Goal: Information Seeking & Learning: Learn about a topic

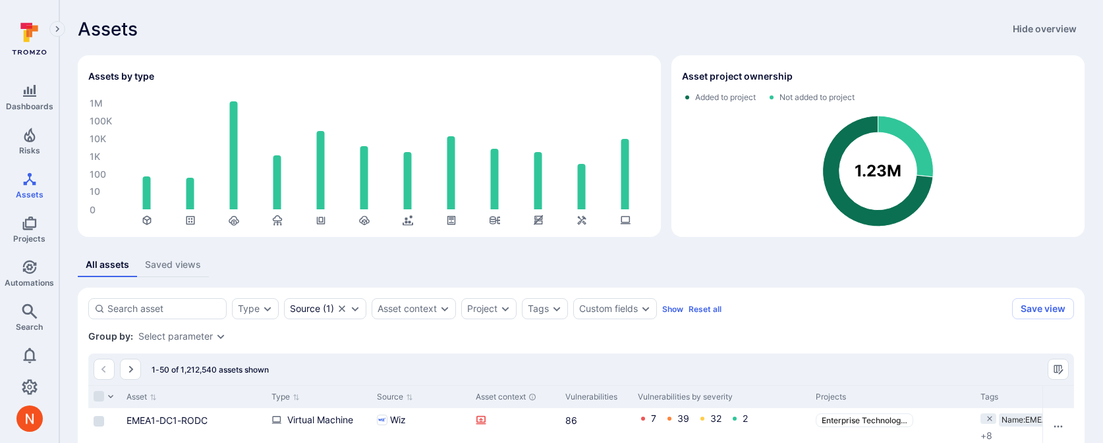
scroll to position [106, 0]
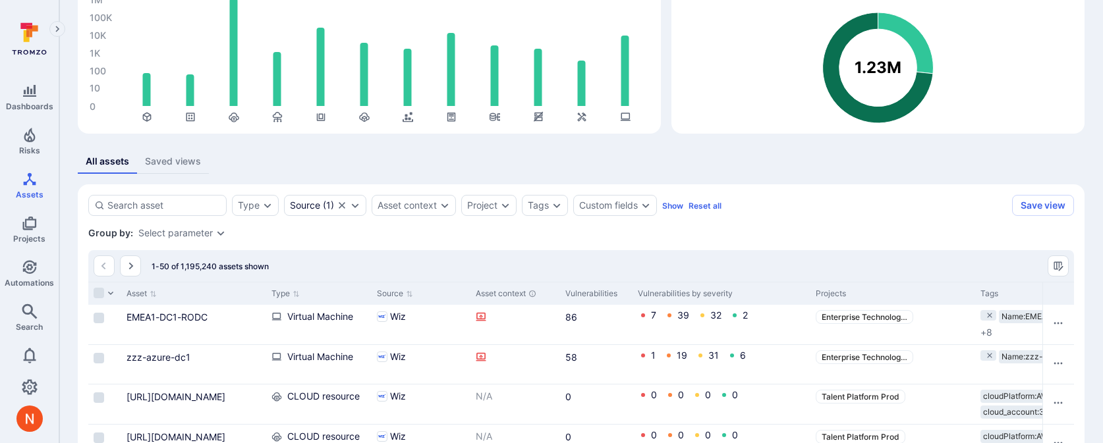
scroll to position [89, 0]
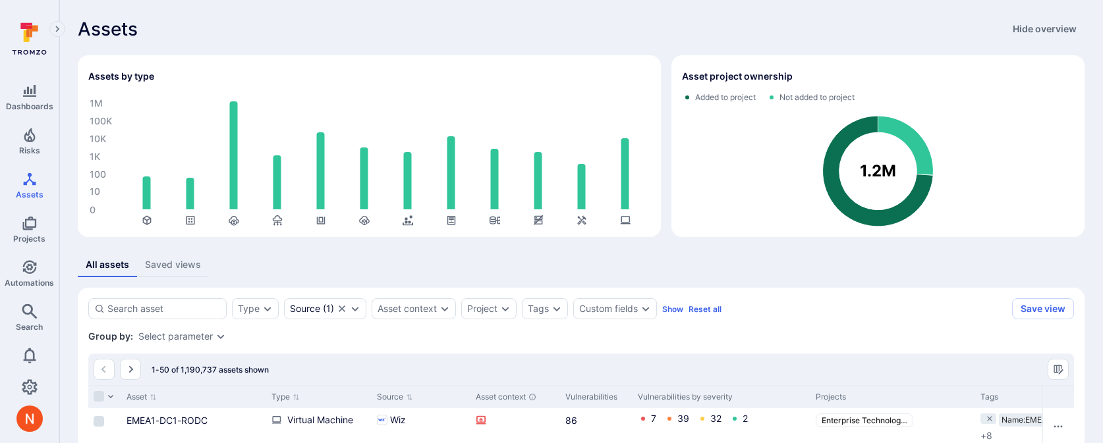
scroll to position [158, 0]
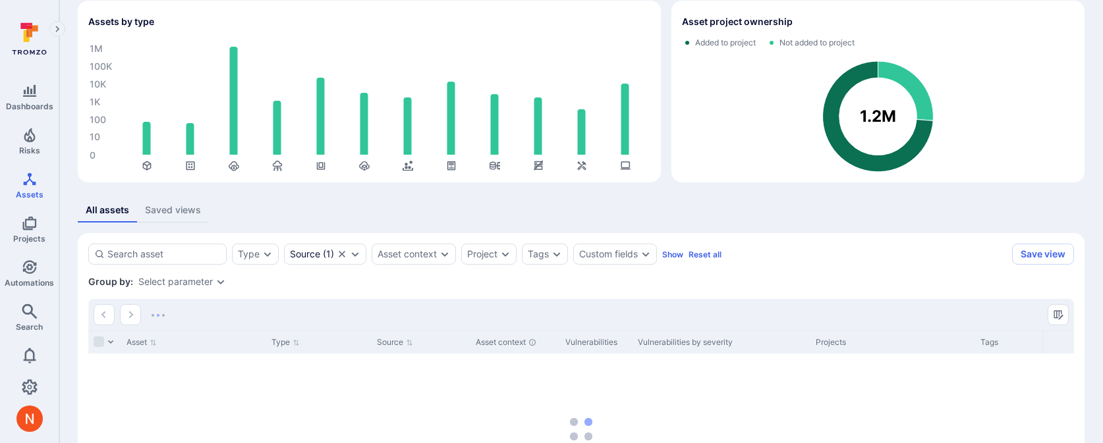
scroll to position [58, 0]
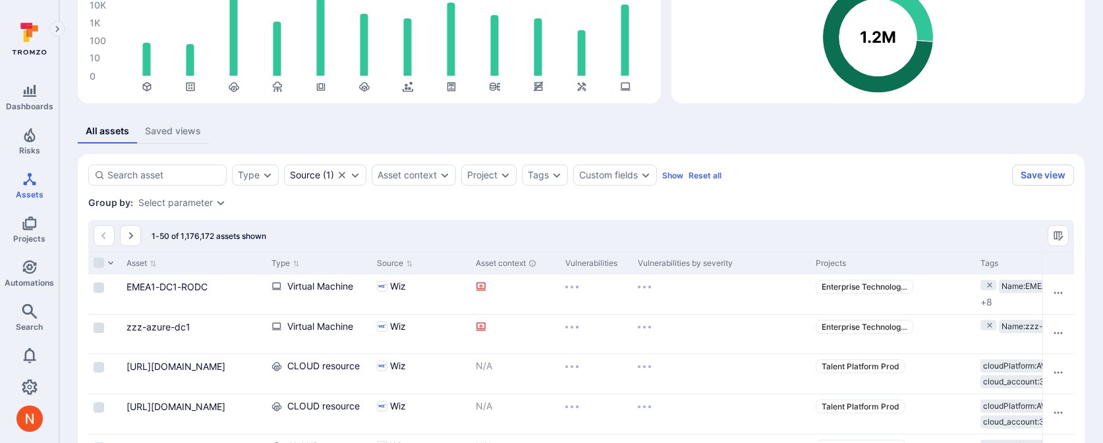
scroll to position [235, 0]
